Goal: Information Seeking & Learning: Find specific fact

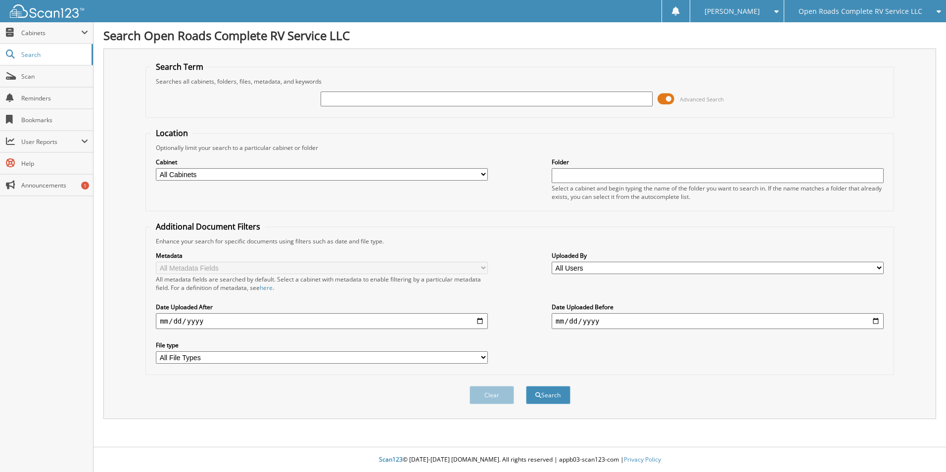
click at [361, 98] on input "text" at bounding box center [486, 98] width 332 height 15
click at [857, 10] on span "Open Roads Complete RV Service LLC" at bounding box center [860, 11] width 124 height 6
drag, startPoint x: 849, startPoint y: 33, endPoint x: 837, endPoint y: 35, distance: 12.5
click at [849, 33] on link "Jasper CDJR LLC" at bounding box center [865, 30] width 162 height 17
click at [369, 101] on input "text" at bounding box center [486, 98] width 332 height 15
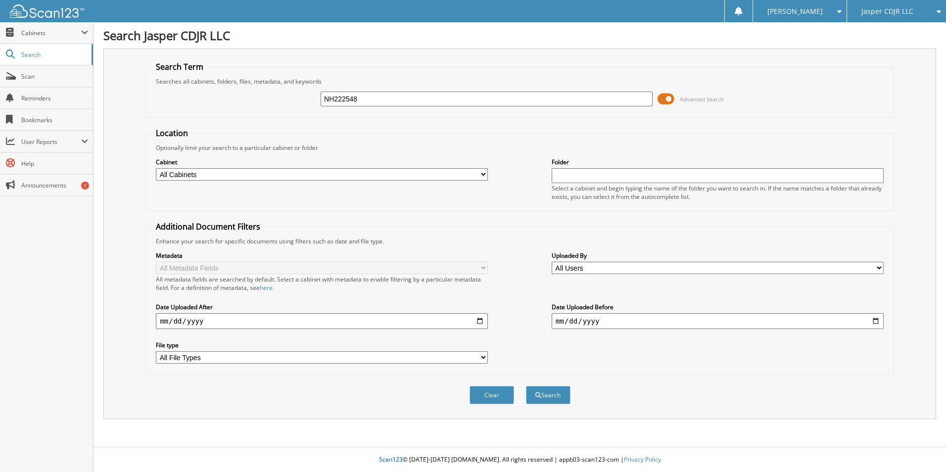
type input "NH222548"
click at [526, 386] on button "Search" at bounding box center [548, 395] width 45 height 18
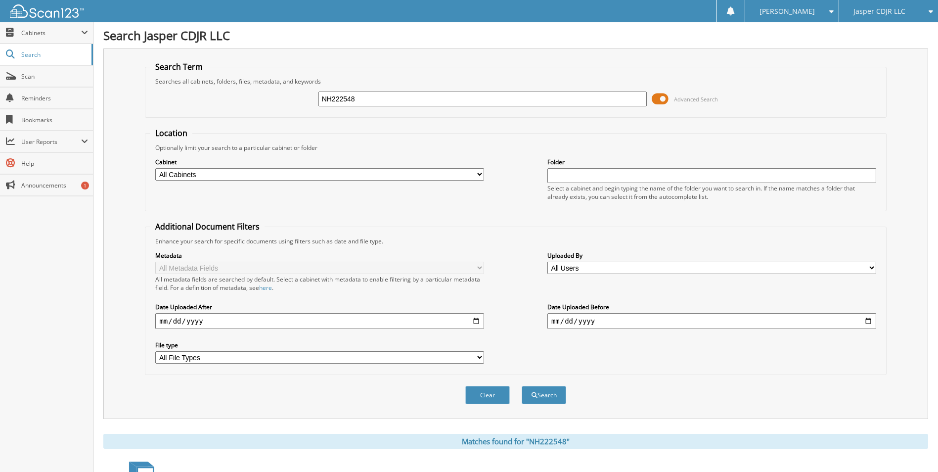
drag, startPoint x: 273, startPoint y: 99, endPoint x: 257, endPoint y: 99, distance: 16.3
click at [257, 99] on div "NH222548 Advanced Search" at bounding box center [515, 99] width 730 height 27
type input "RG175119"
click at [522, 386] on button "Search" at bounding box center [544, 395] width 45 height 18
drag, startPoint x: 319, startPoint y: 102, endPoint x: 252, endPoint y: 97, distance: 66.9
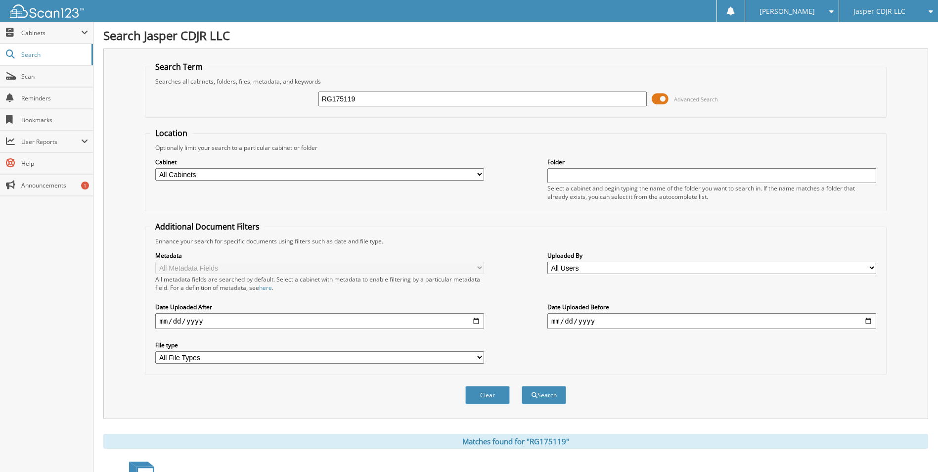
click at [252, 97] on div "RG175119 Advanced Search" at bounding box center [515, 99] width 730 height 27
type input "301074E"
click at [522, 386] on button "Search" at bounding box center [544, 395] width 45 height 18
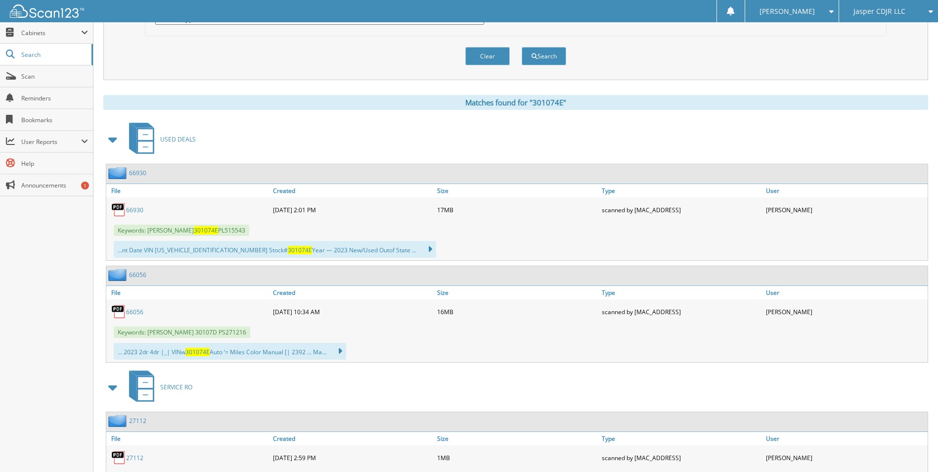
scroll to position [346, 0]
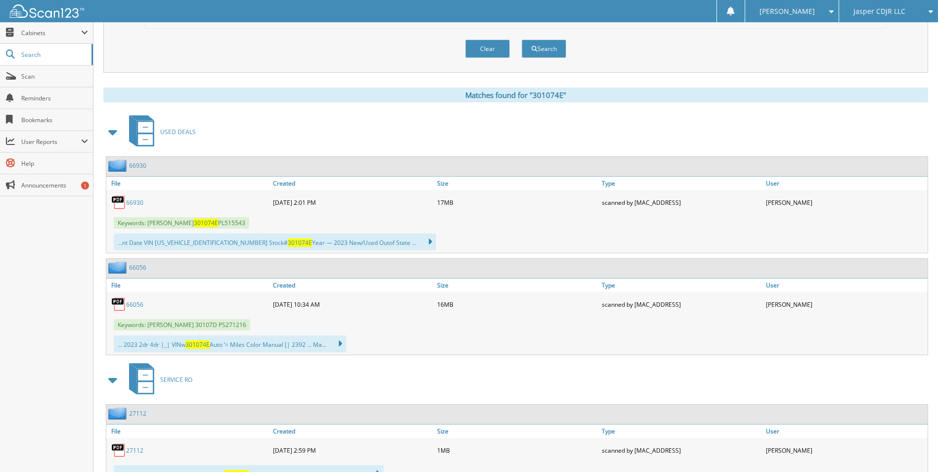
click at [134, 206] on link "66930" at bounding box center [134, 202] width 17 height 8
